Goal: Task Accomplishment & Management: Manage account settings

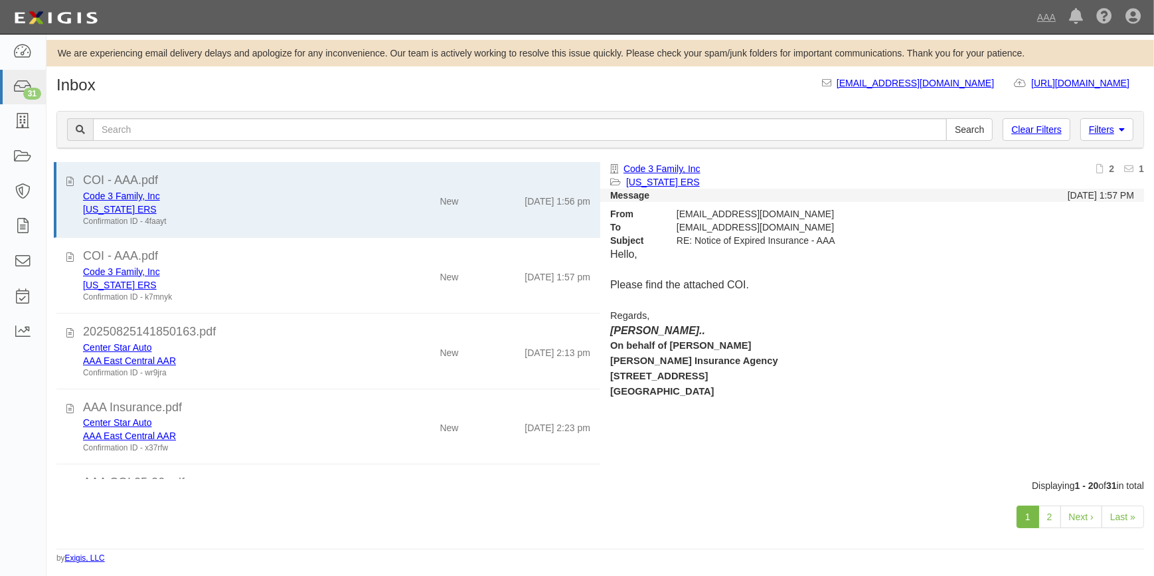
scroll to position [1135, 0]
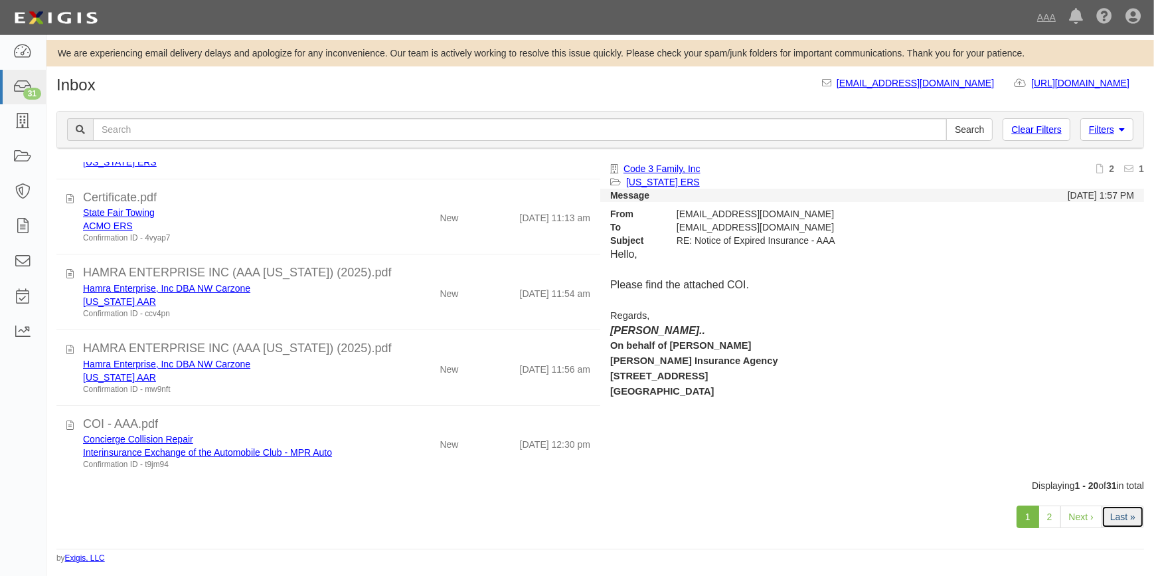
click at [1136, 517] on link "Last »" at bounding box center [1123, 516] width 43 height 23
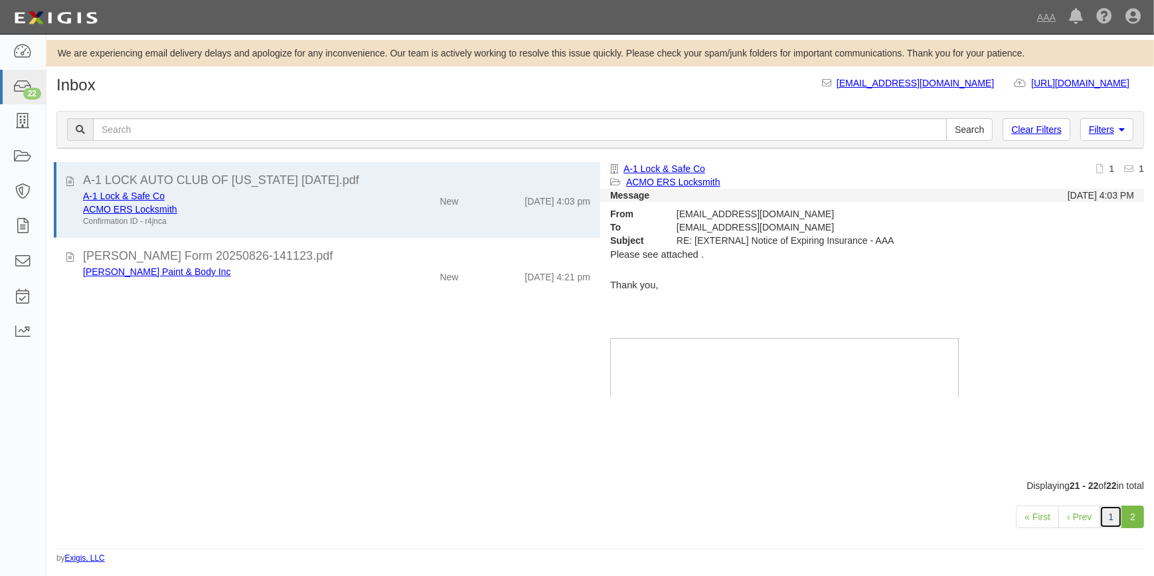
click at [1108, 513] on link "1" at bounding box center [1111, 516] width 23 height 23
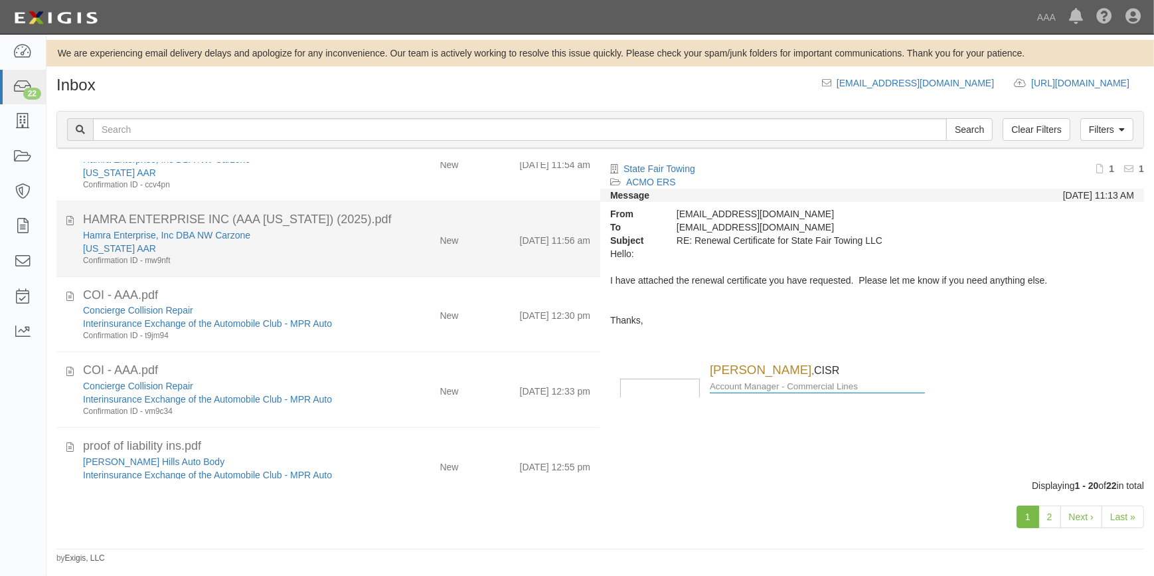
scroll to position [111, 0]
